Goal: Task Accomplishment & Management: Use online tool/utility

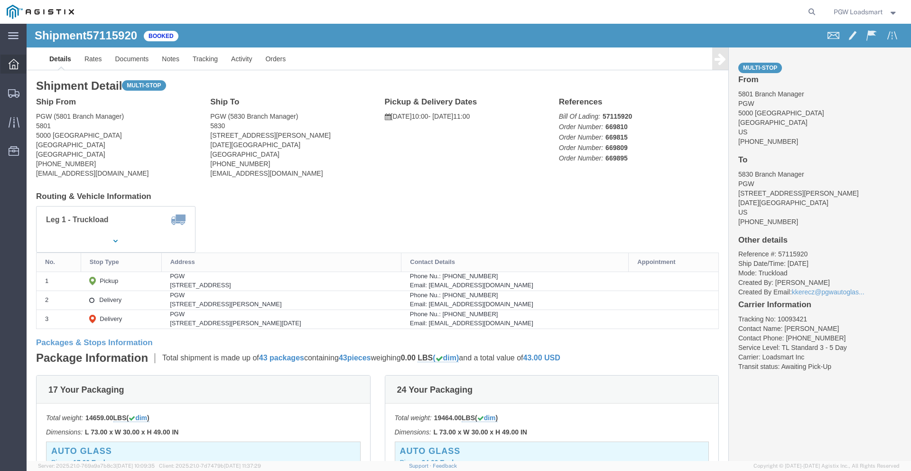
click at [16, 62] on icon at bounding box center [14, 64] width 10 height 10
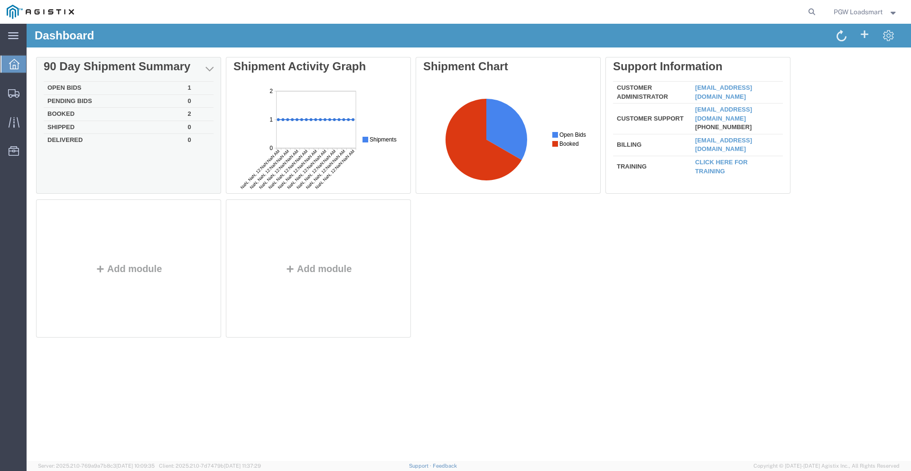
click at [72, 88] on td "Open Bids" at bounding box center [114, 88] width 140 height 13
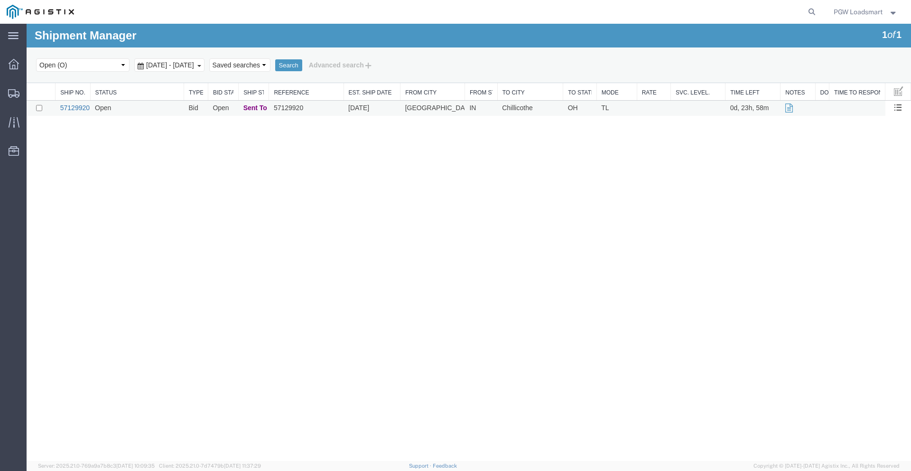
click at [72, 107] on link "57129920" at bounding box center [74, 108] width 29 height 8
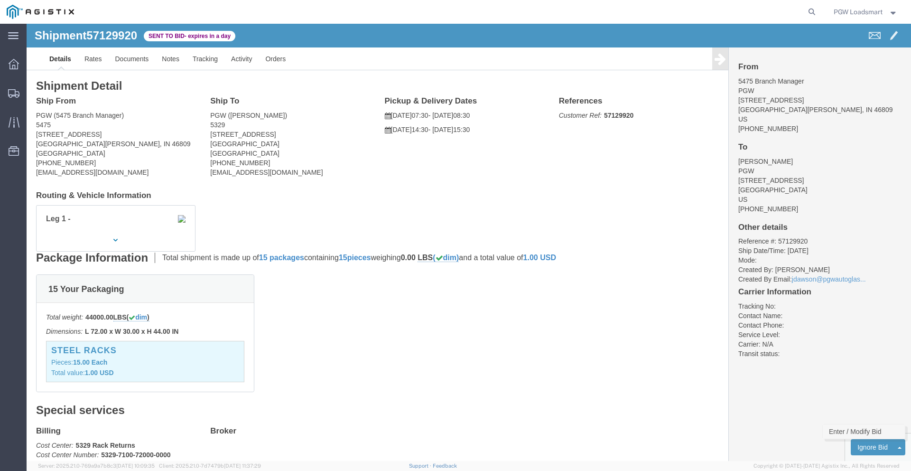
click link "Enter / Modify Bid"
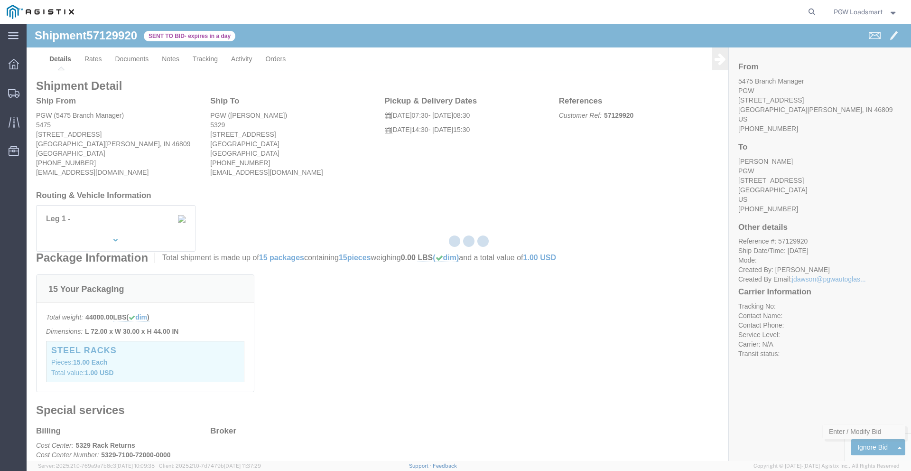
select select "6946"
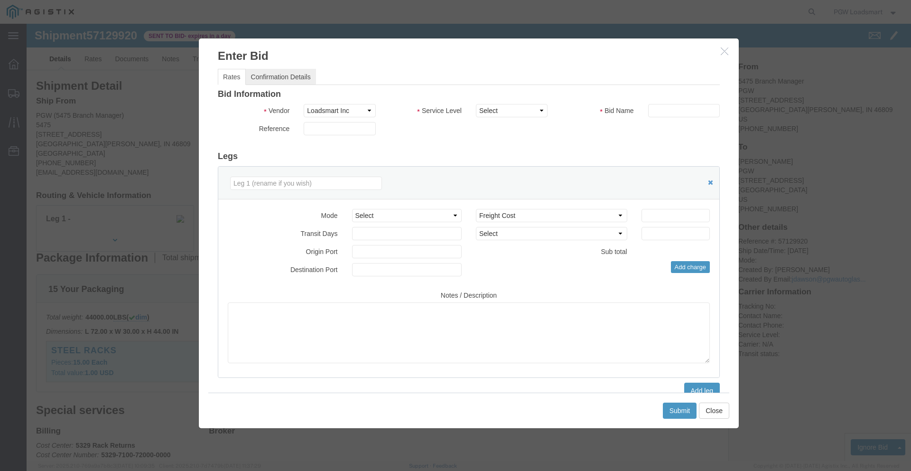
click link "Confirmation Details"
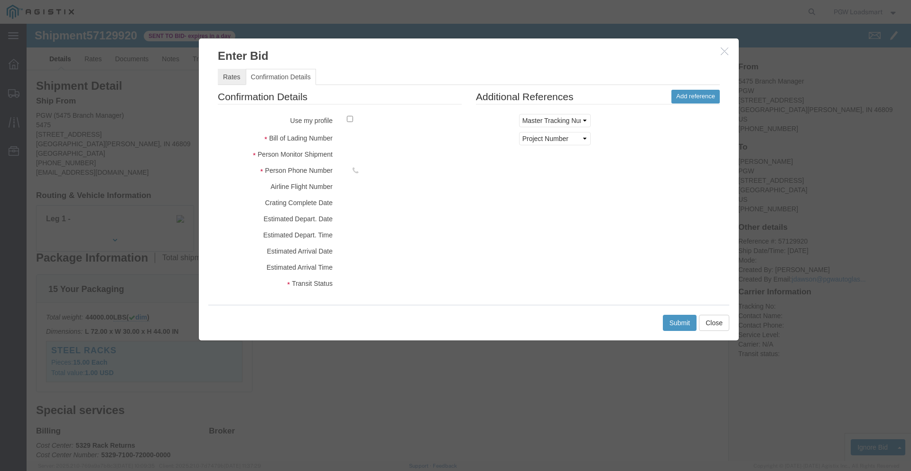
click link "Rates"
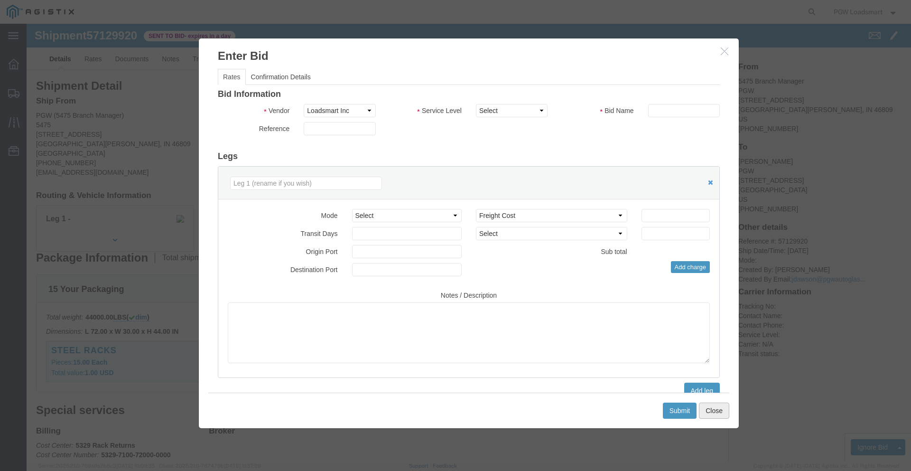
click button "Close"
